Goal: Transaction & Acquisition: Purchase product/service

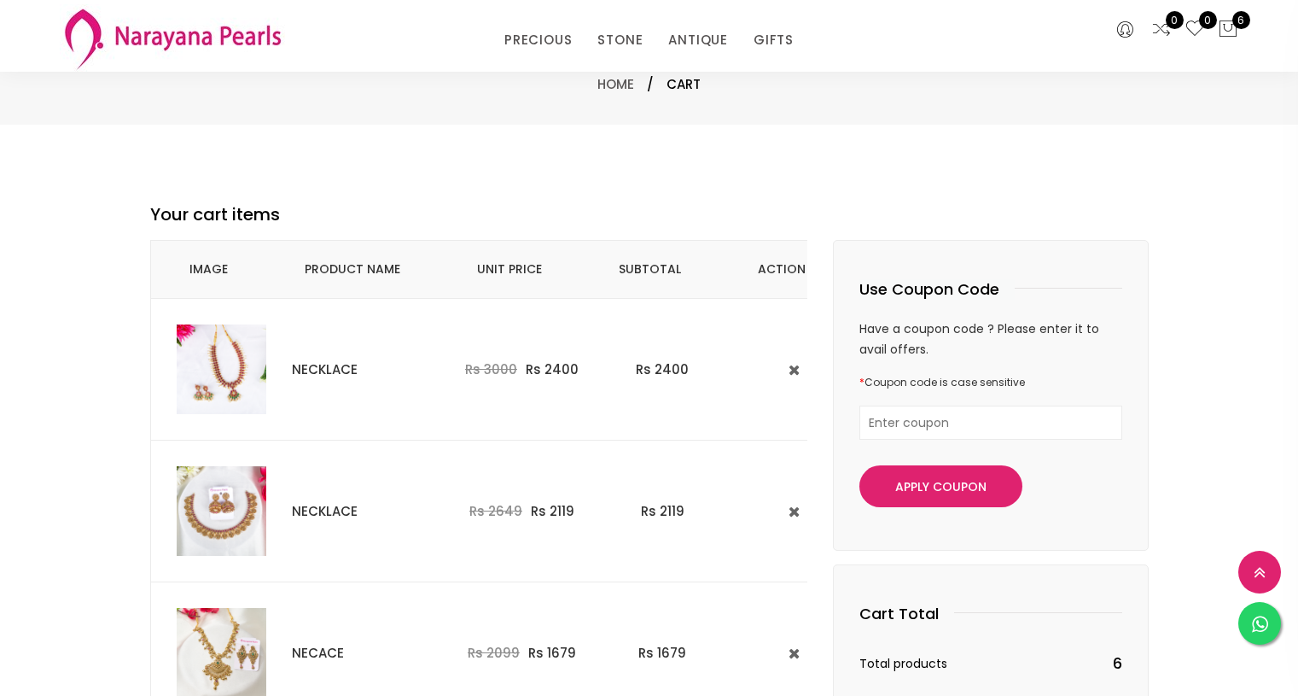
select select "INR"
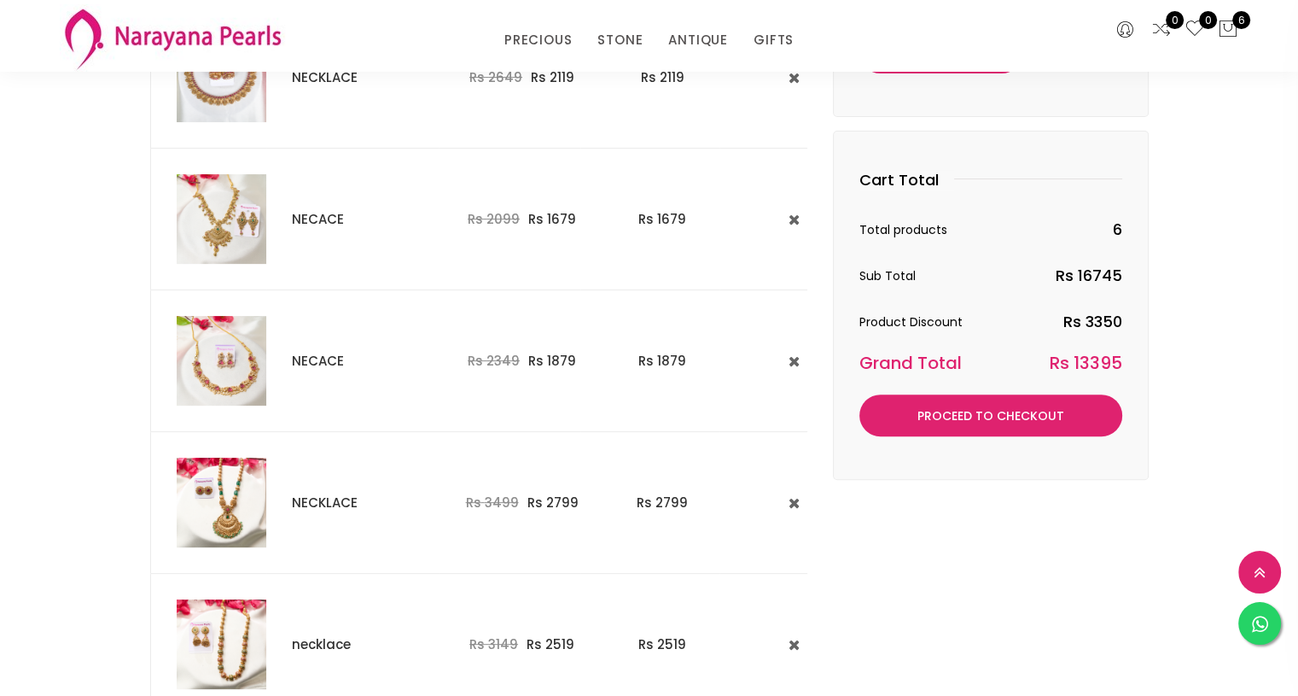
scroll to position [386, 0]
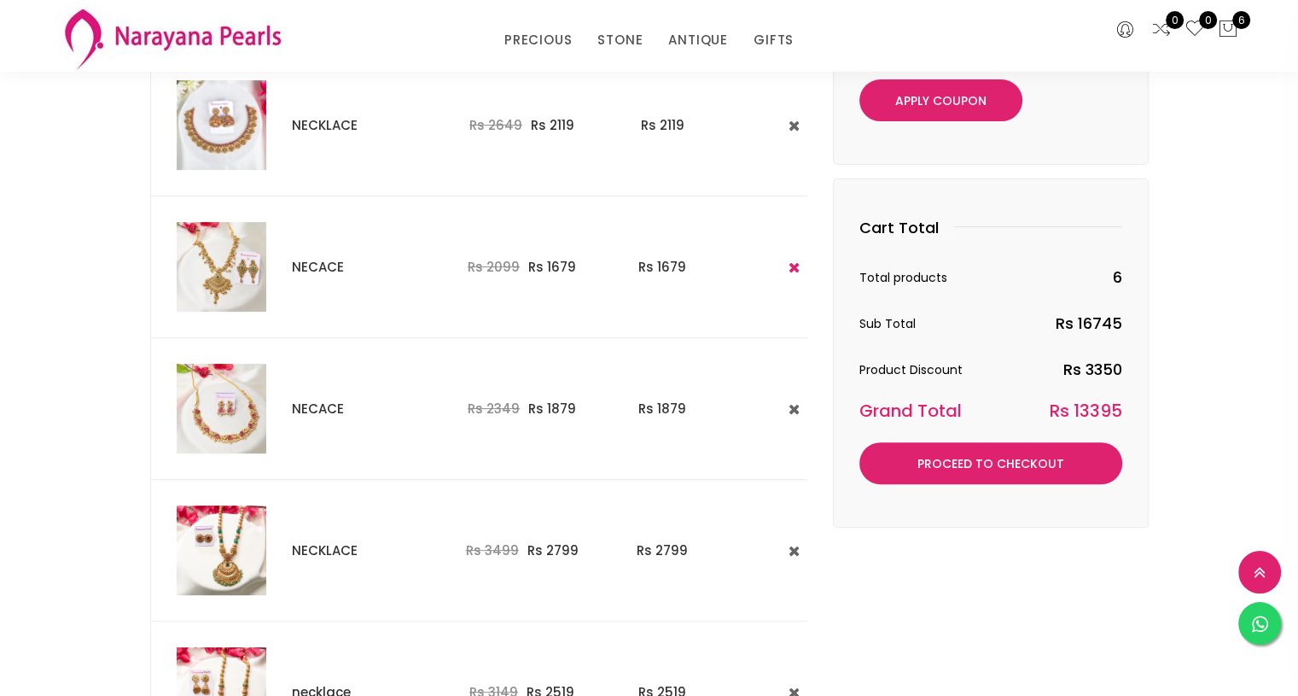
click at [789, 260] on icon at bounding box center [794, 267] width 11 height 15
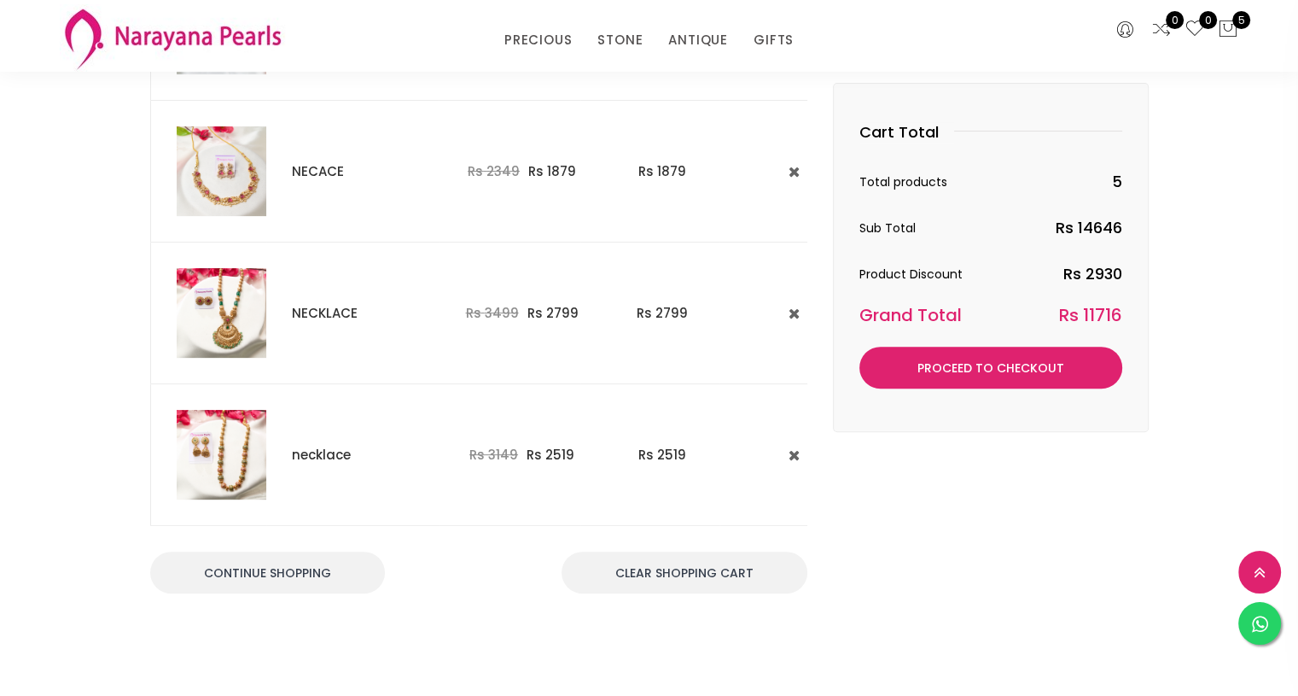
scroll to position [481, 0]
click at [229, 310] on img at bounding box center [222, 314] width 90 height 90
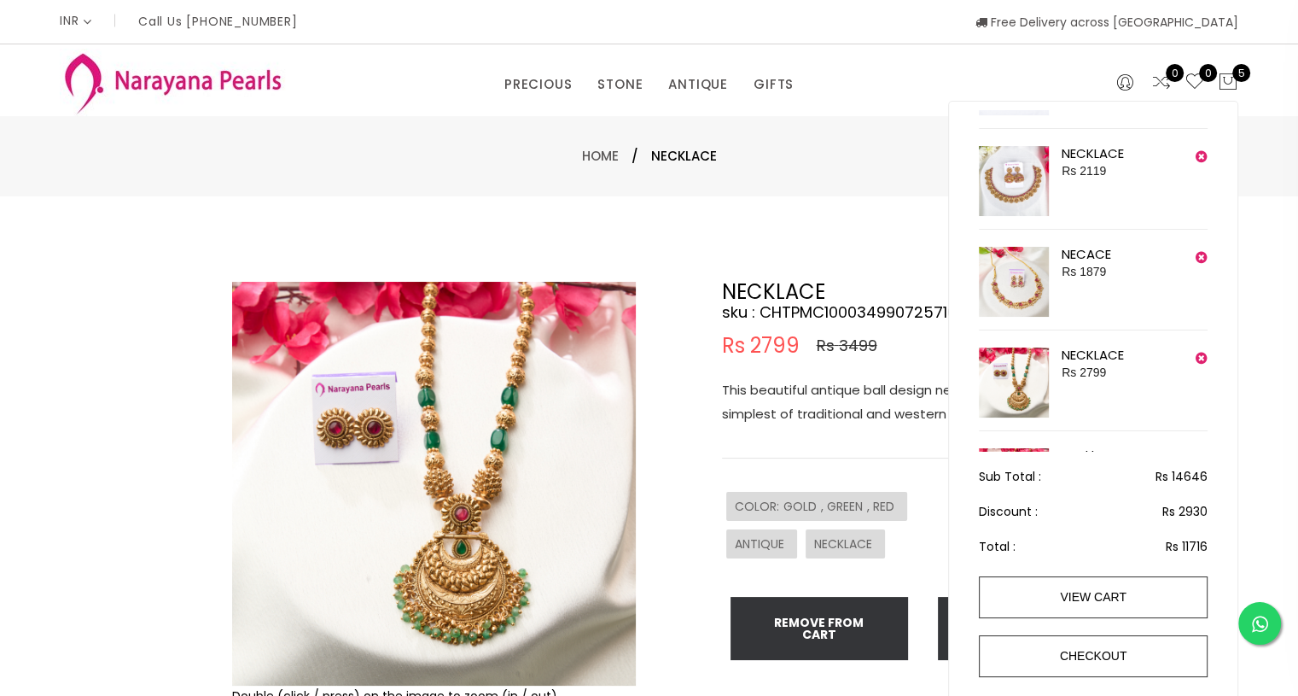
scroll to position [82, 0]
click at [1031, 269] on img at bounding box center [1014, 282] width 70 height 70
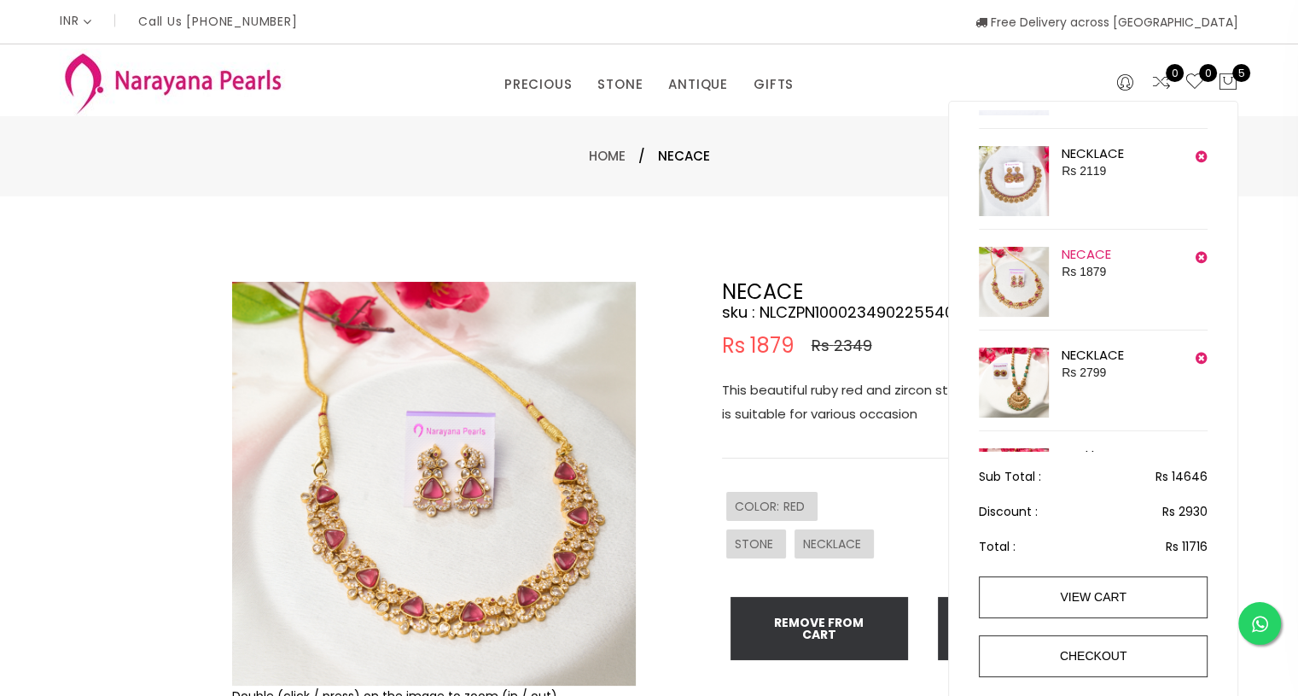
click at [1099, 256] on link "NECACE" at bounding box center [1087, 254] width 50 height 18
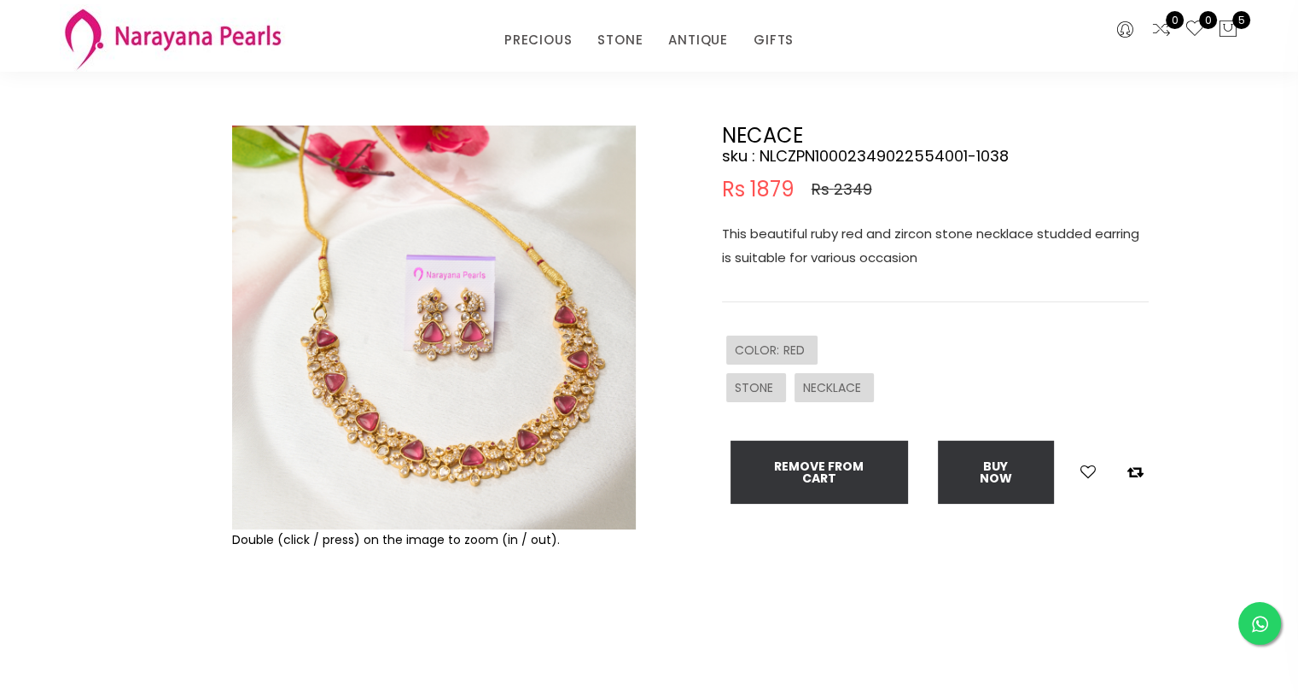
scroll to position [84, 0]
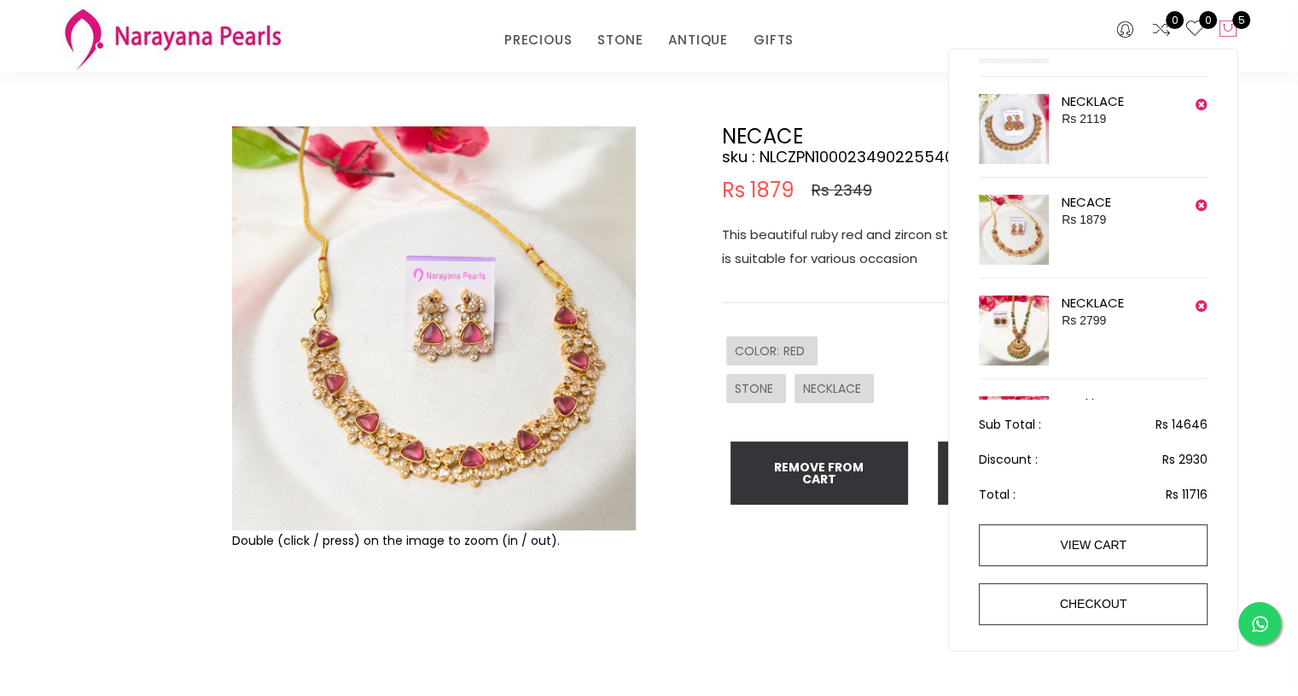
click at [1232, 27] on icon at bounding box center [1228, 29] width 20 height 20
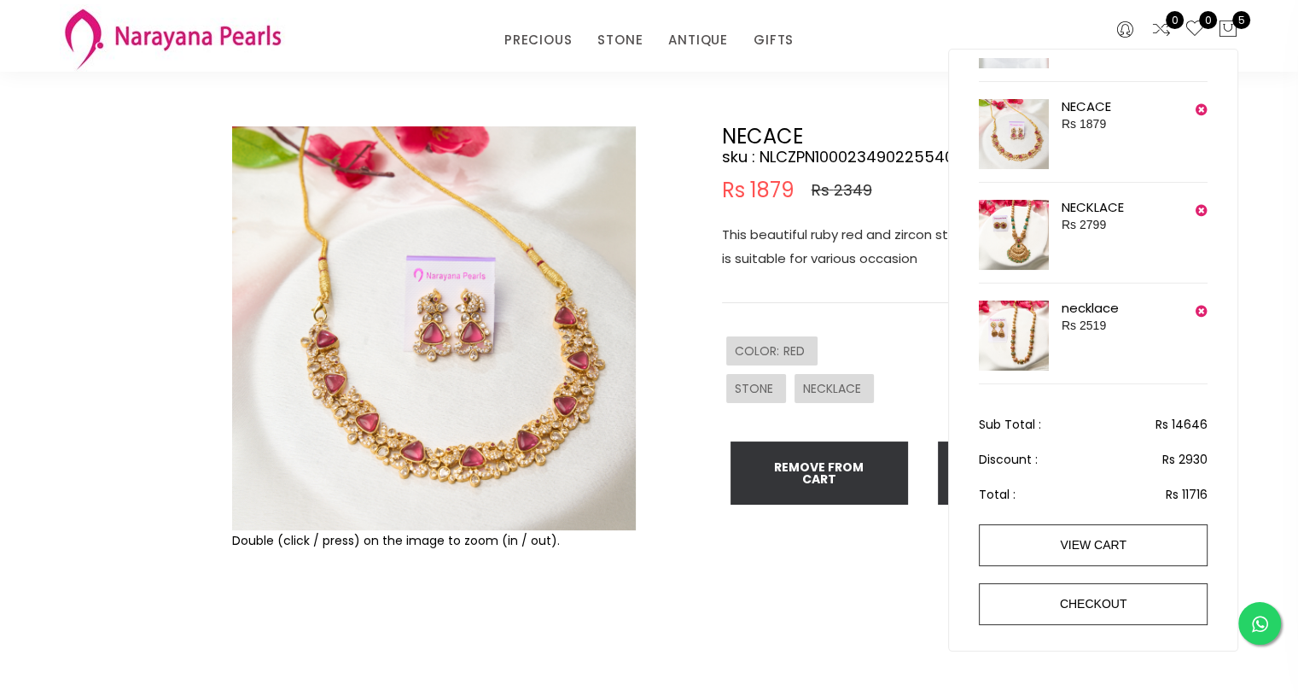
scroll to position [0, 0]
